Goal: Task Accomplishment & Management: Use online tool/utility

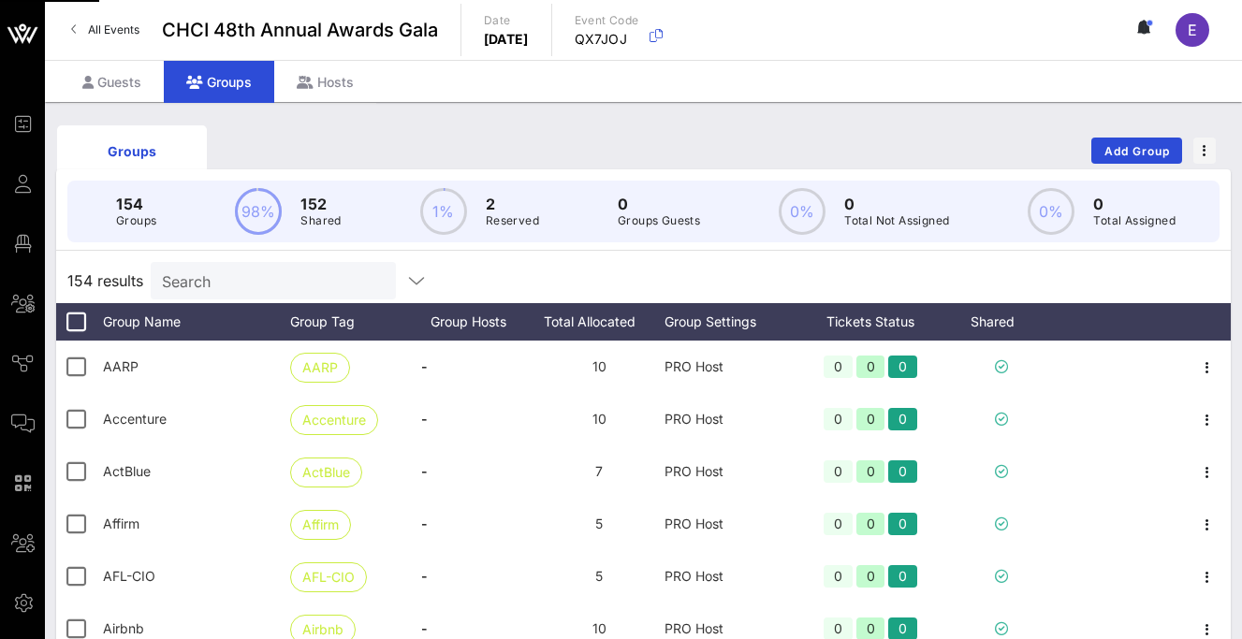
click at [219, 277] on input "Search" at bounding box center [271, 281] width 219 height 24
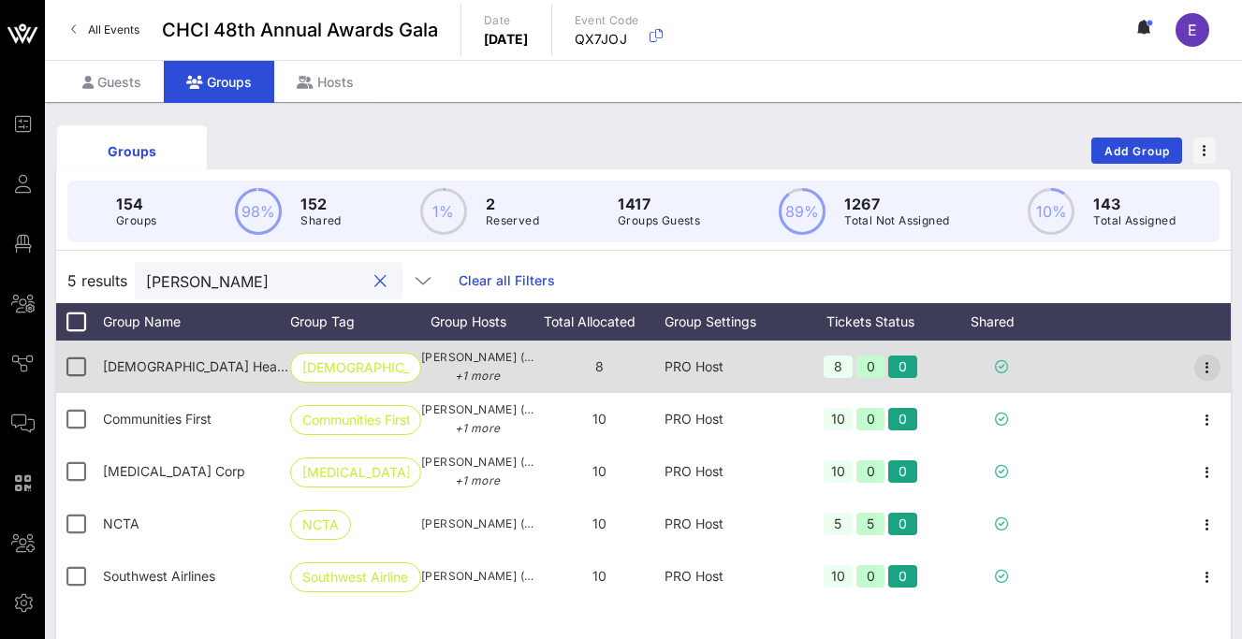
type input "[PERSON_NAME]"
click at [1213, 365] on icon "button" at bounding box center [1207, 368] width 22 height 22
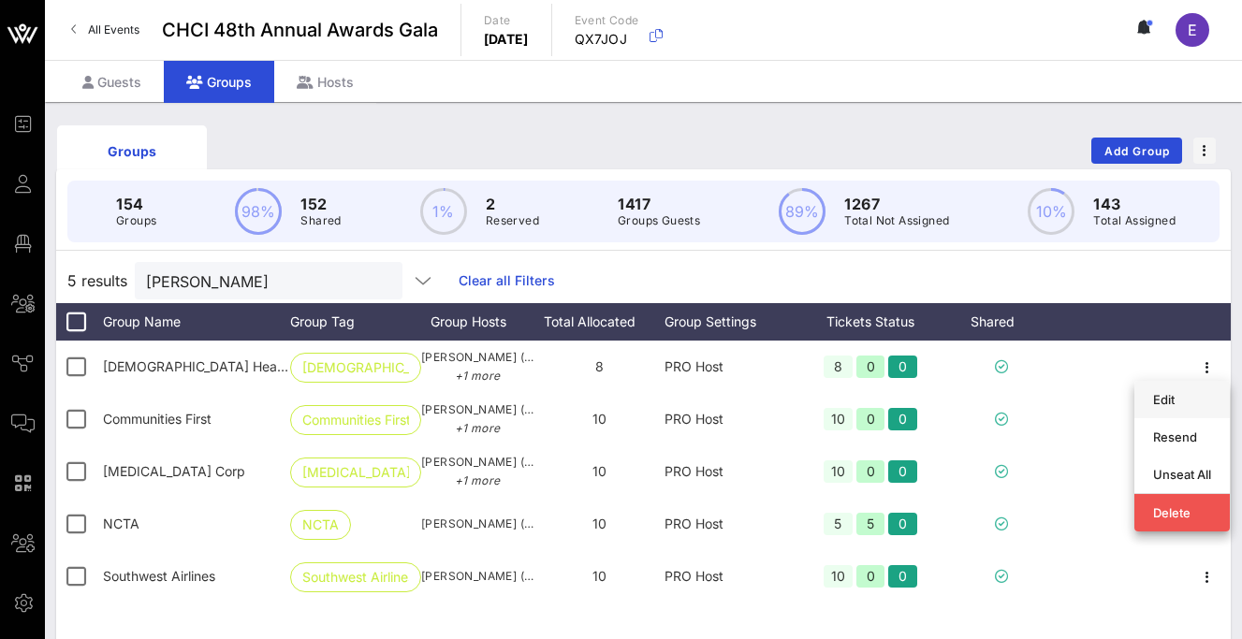
click at [1177, 407] on div "Edit" at bounding box center [1182, 400] width 58 height 30
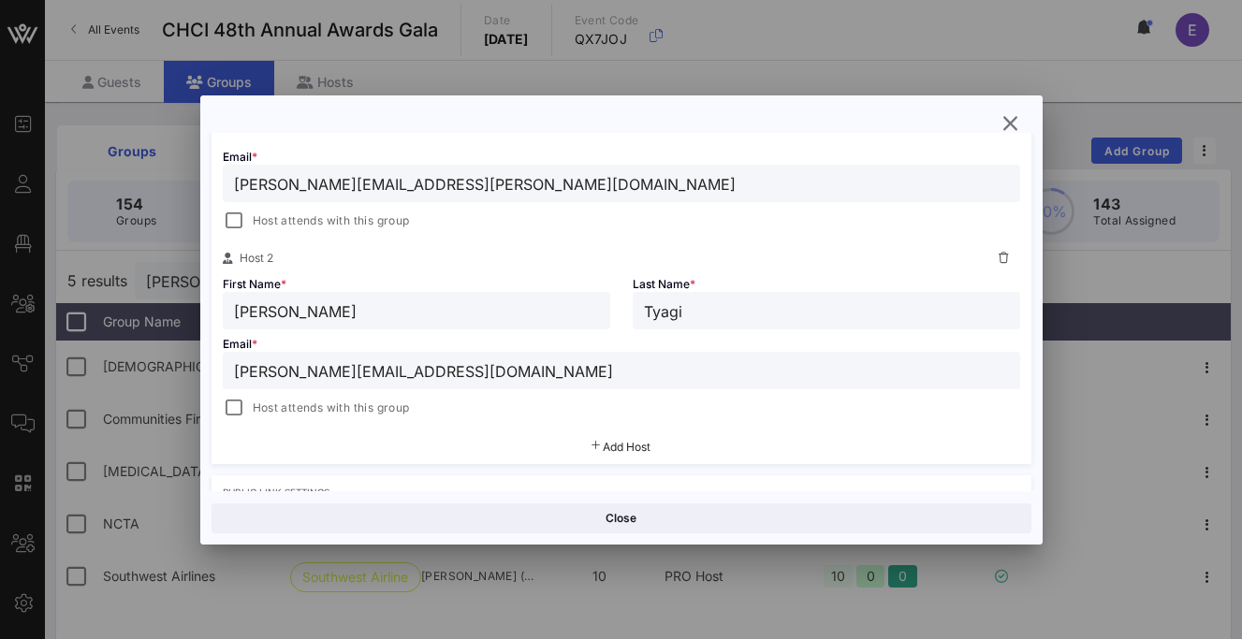
scroll to position [451, 0]
click at [504, 373] on input "[PERSON_NAME][EMAIL_ADDRESS][DOMAIN_NAME]" at bounding box center [621, 369] width 775 height 24
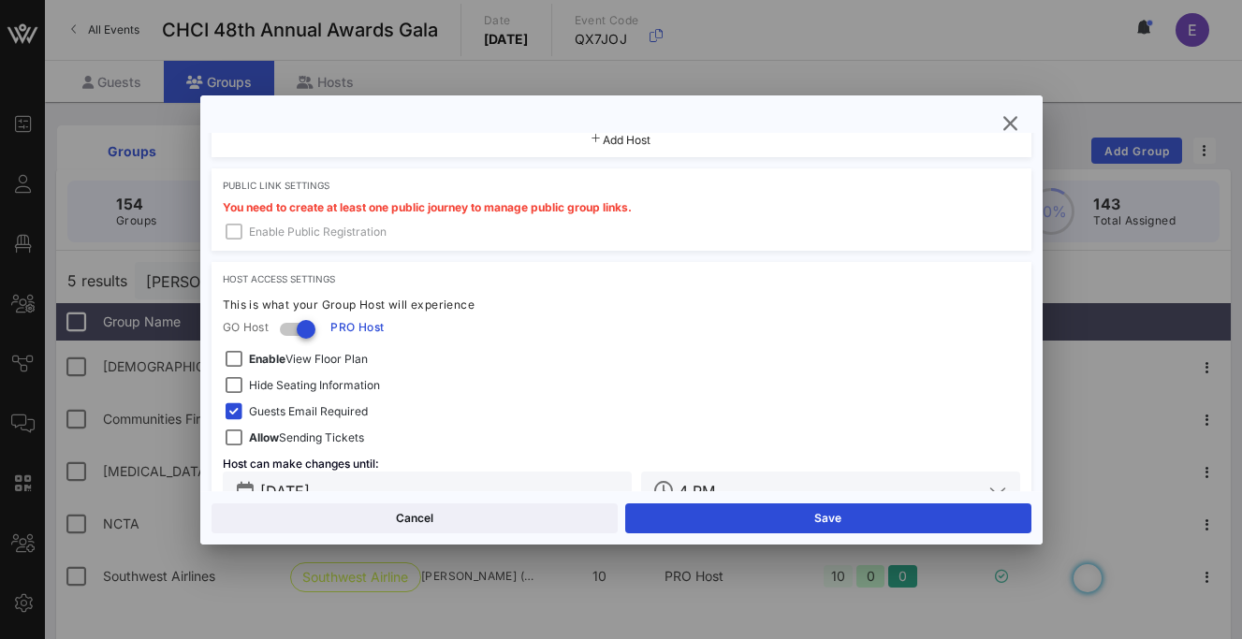
scroll to position [804, 0]
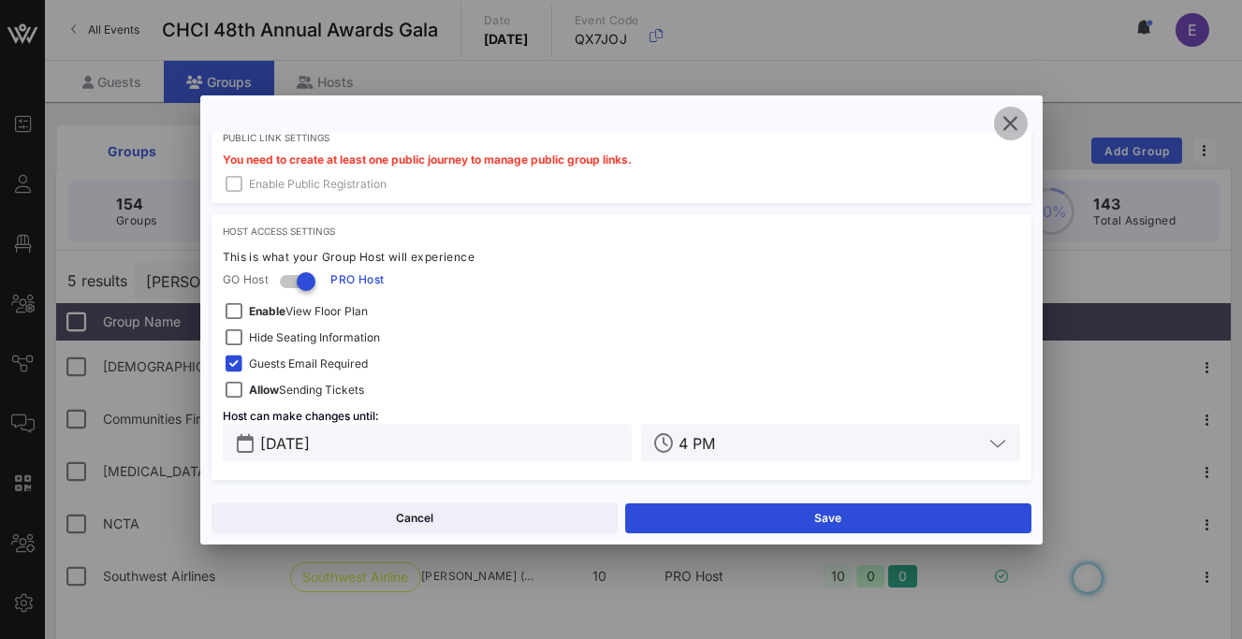
click at [1014, 121] on icon "button" at bounding box center [1011, 123] width 22 height 22
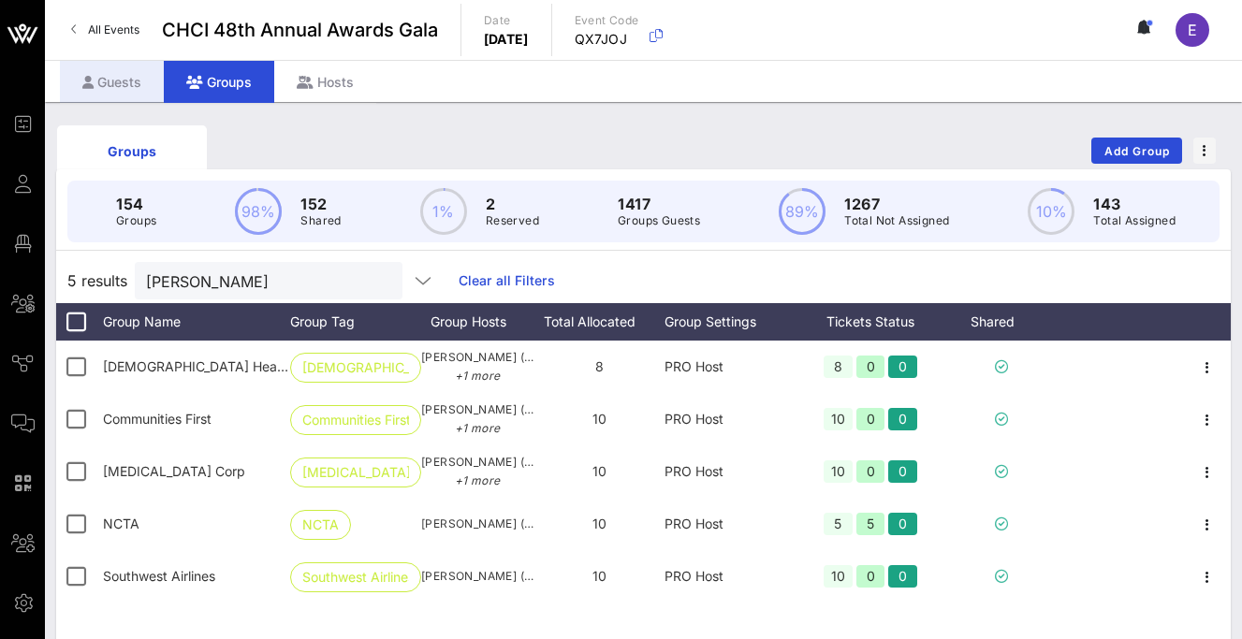
click at [115, 76] on div "Guests" at bounding box center [112, 82] width 104 height 42
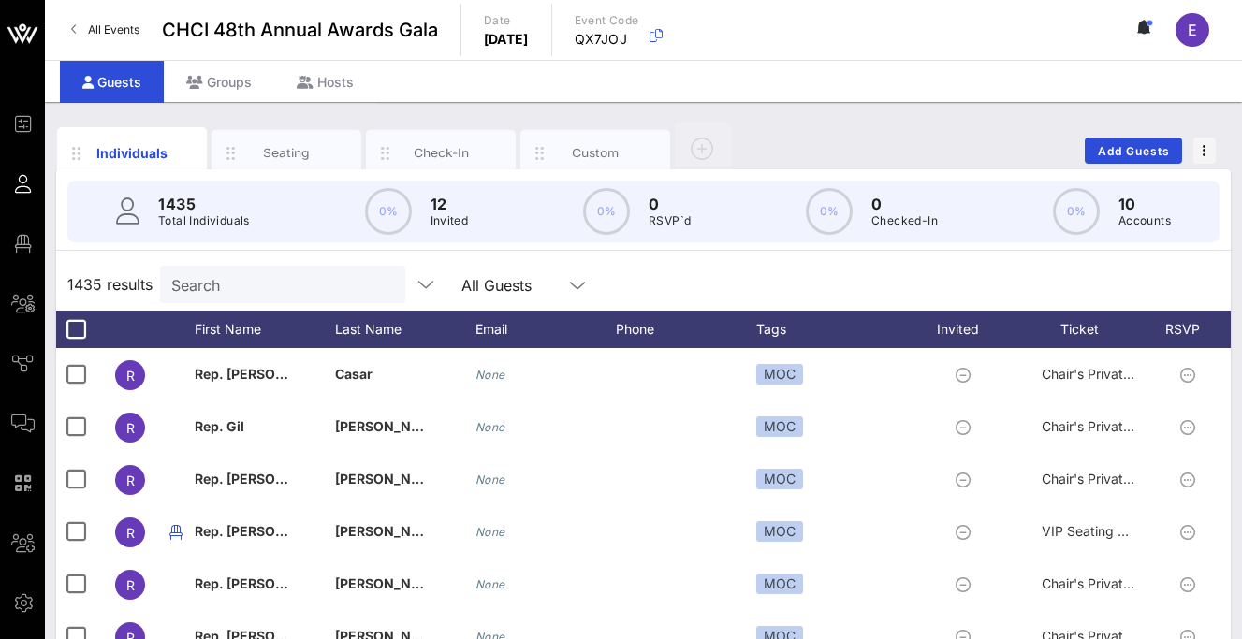
click at [270, 290] on input "Search" at bounding box center [280, 284] width 219 height 24
paste input "[PERSON_NAME][EMAIL_ADDRESS][DOMAIN_NAME]"
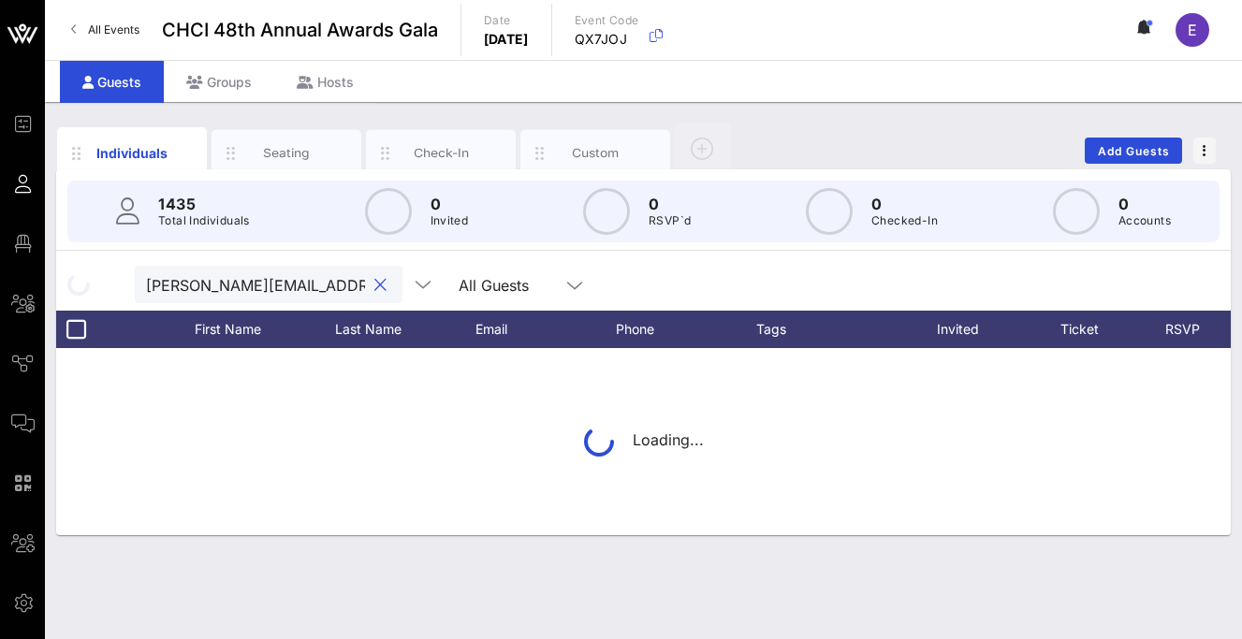
scroll to position [0, 70]
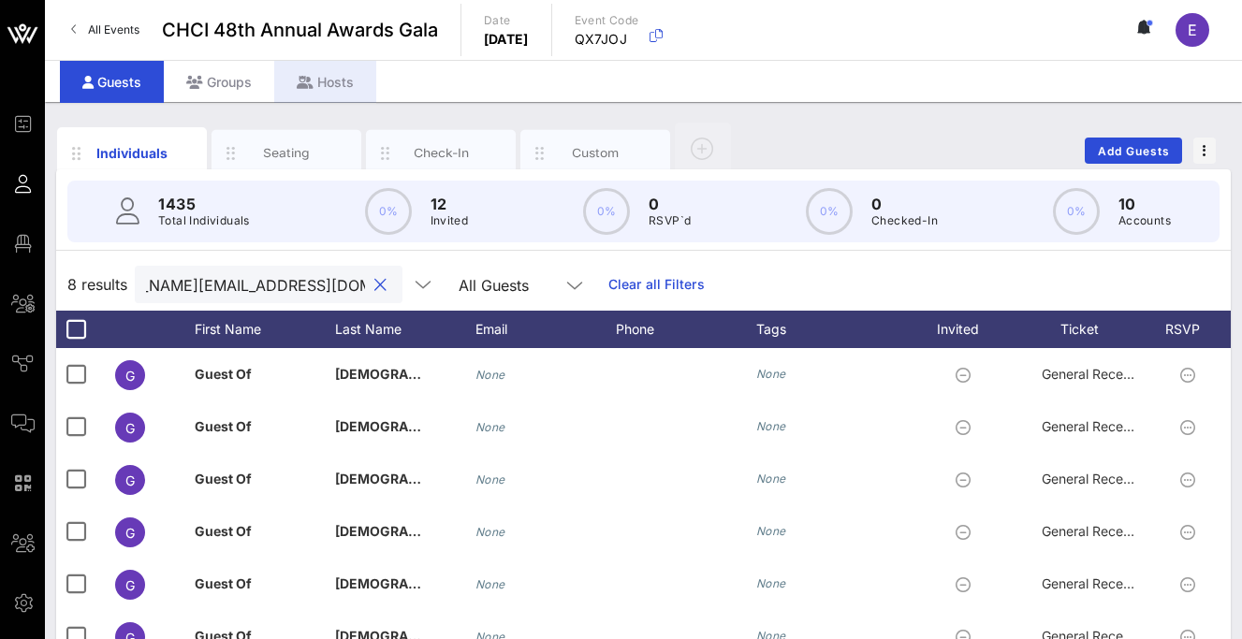
type input "[PERSON_NAME][EMAIL_ADDRESS][DOMAIN_NAME]"
click at [341, 69] on div "Hosts" at bounding box center [325, 82] width 102 height 42
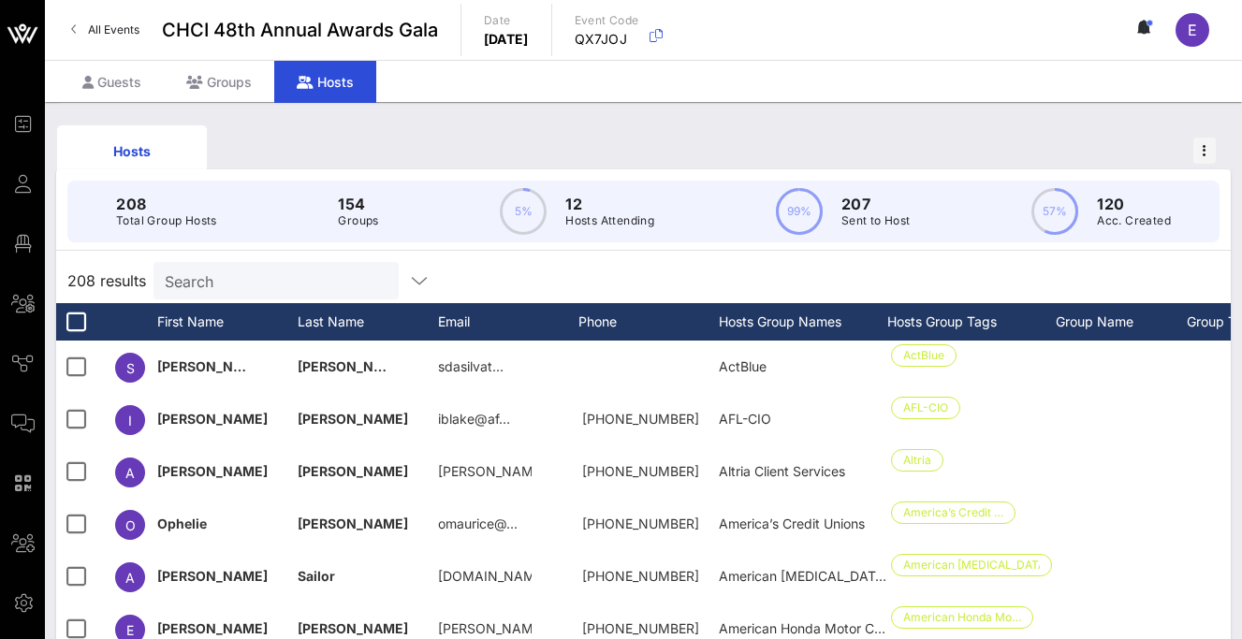
click at [245, 285] on input "Search" at bounding box center [274, 281] width 219 height 24
paste input "[PERSON_NAME][EMAIL_ADDRESS][DOMAIN_NAME]"
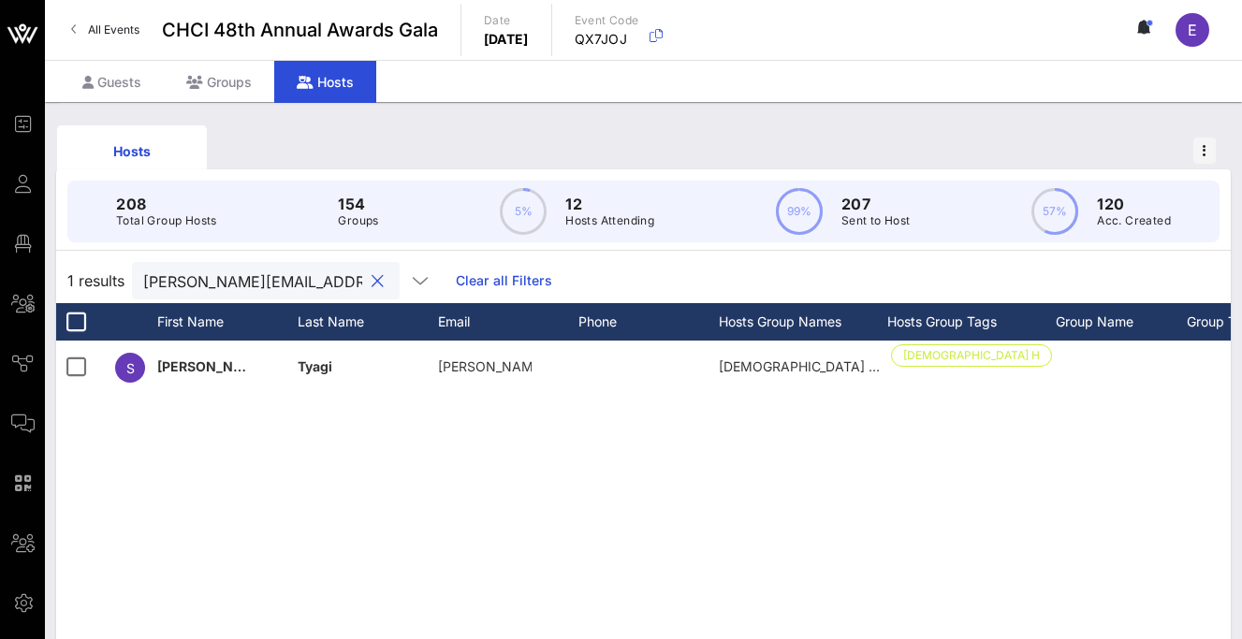
scroll to position [0, 70]
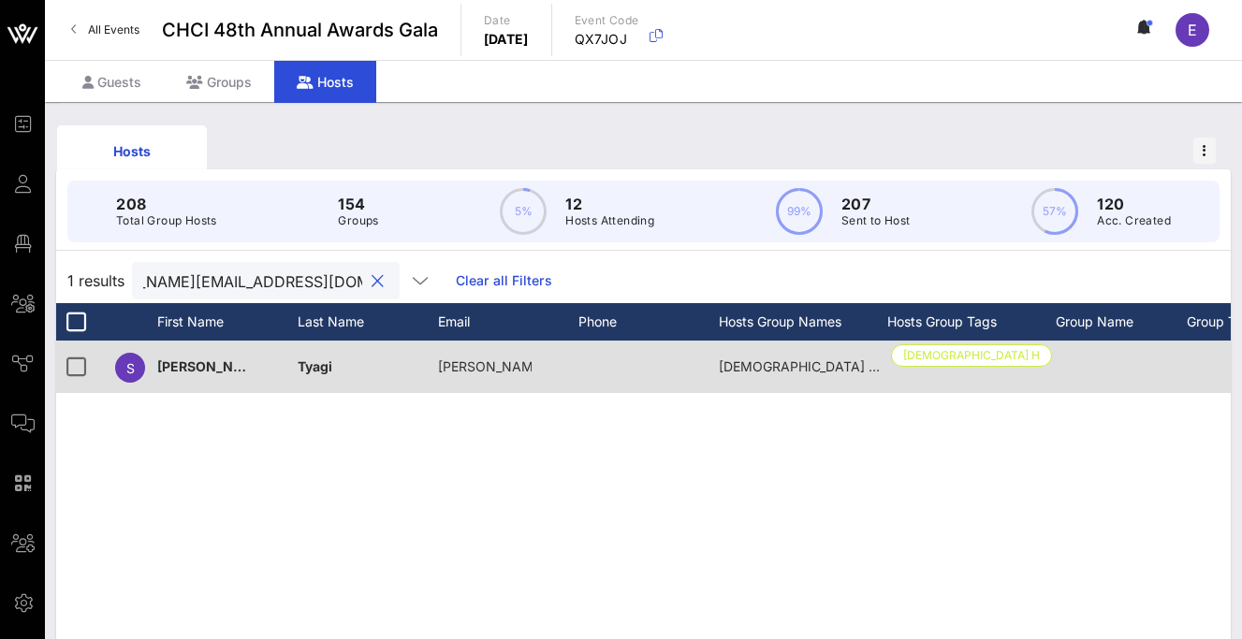
type input "[PERSON_NAME][EMAIL_ADDRESS][DOMAIN_NAME]"
click at [973, 374] on div "[DEMOGRAPHIC_DATA] Health" at bounding box center [971, 367] width 168 height 52
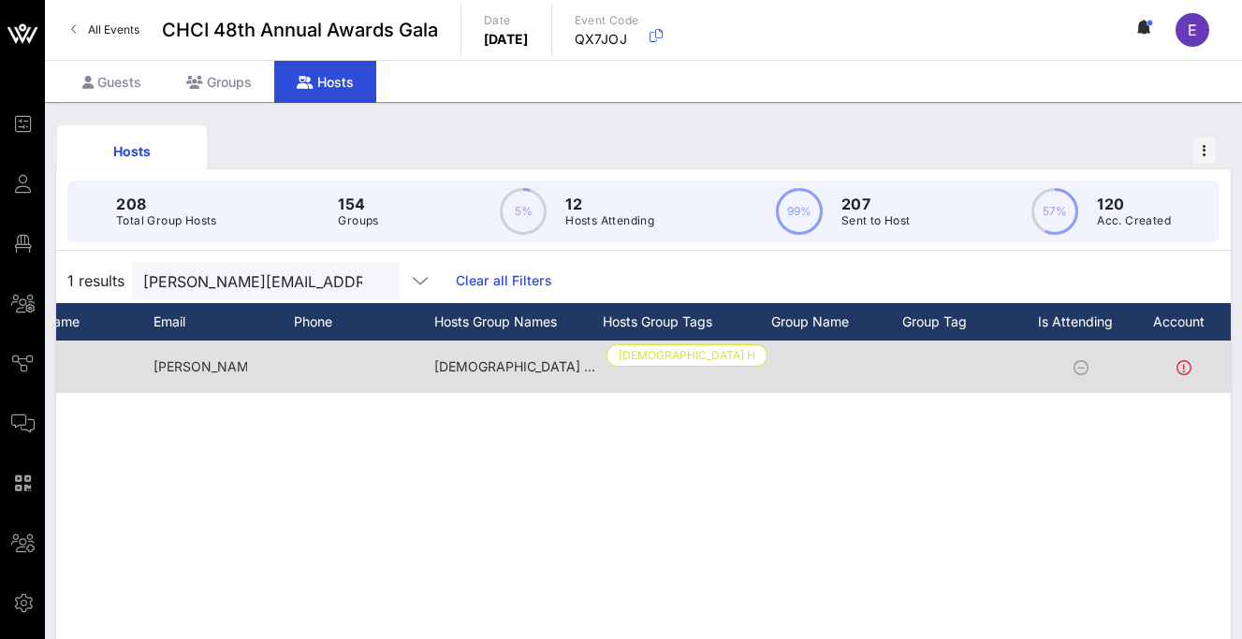
scroll to position [0, 340]
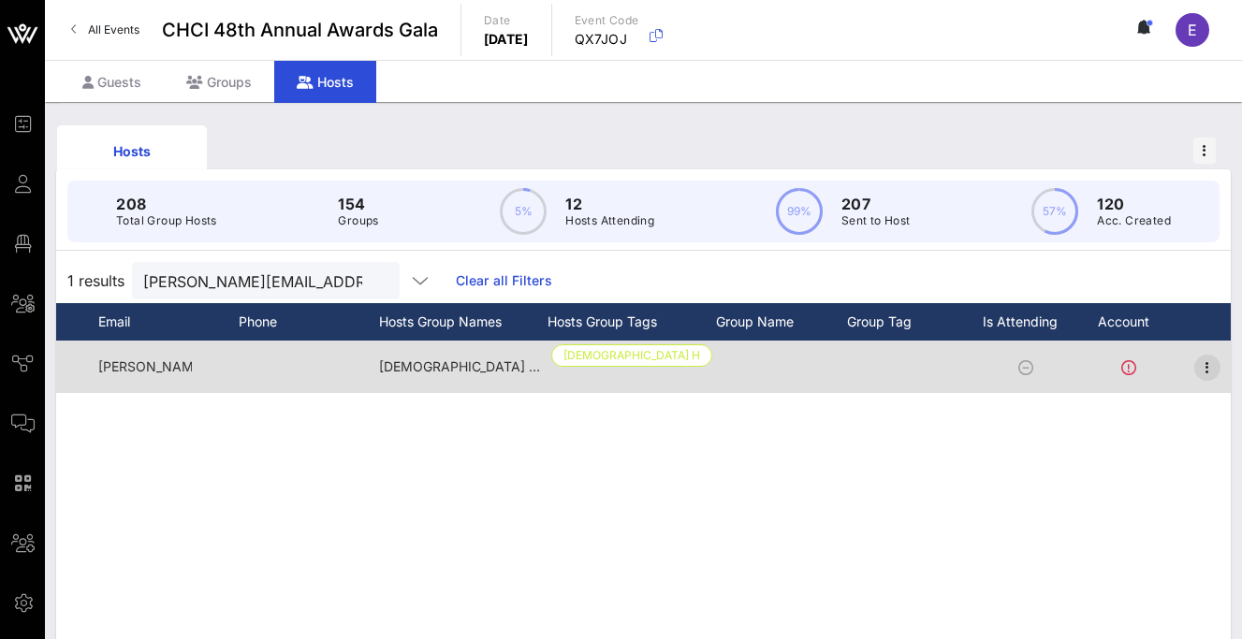
click at [1207, 372] on icon "button" at bounding box center [1207, 368] width 22 height 22
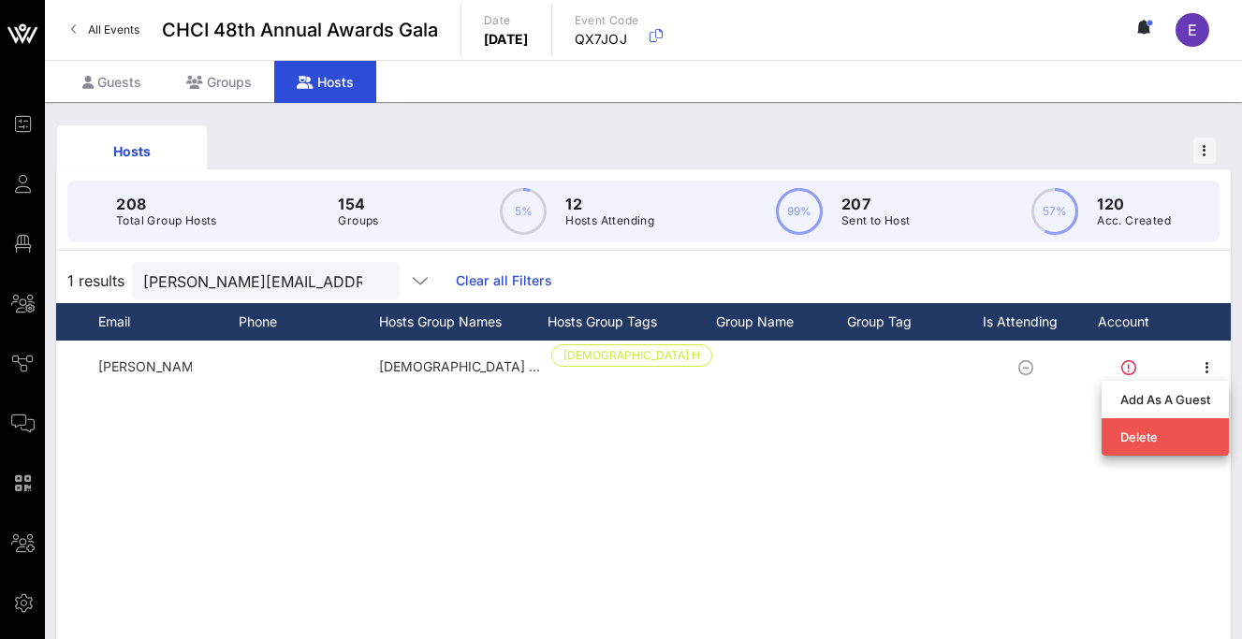
click at [945, 435] on div "S [PERSON_NAME] [PERSON_NAME].… Christus Health Christus Health" at bounding box center [643, 622] width 1175 height 562
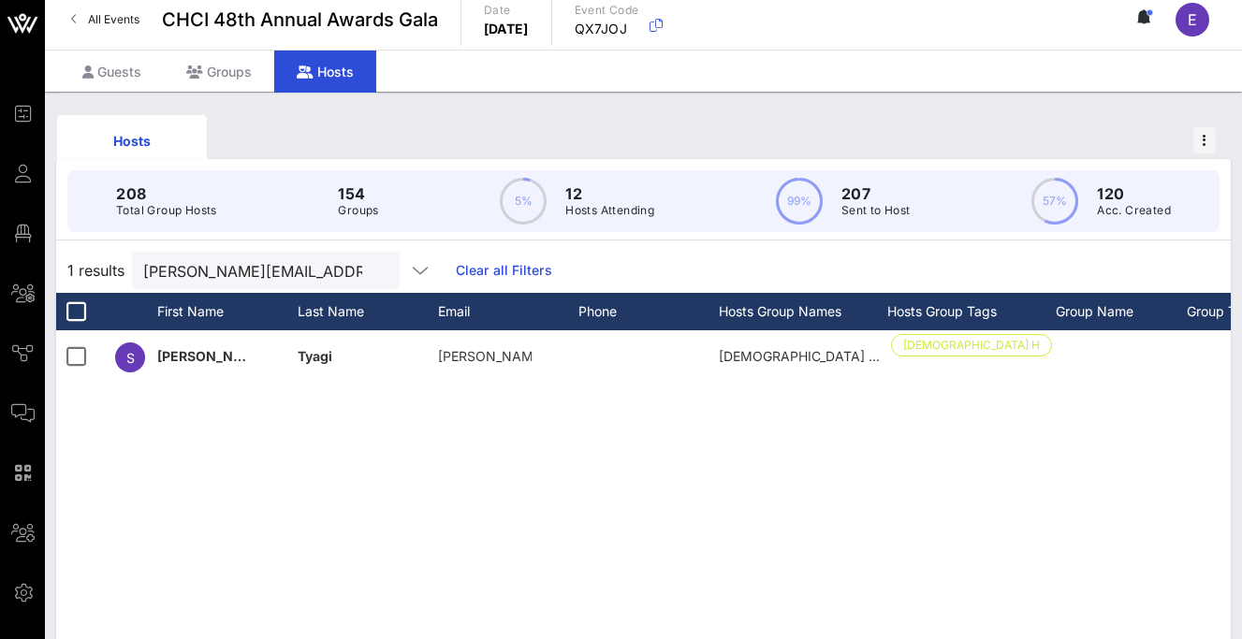
scroll to position [0, 0]
